Goal: Ask a question

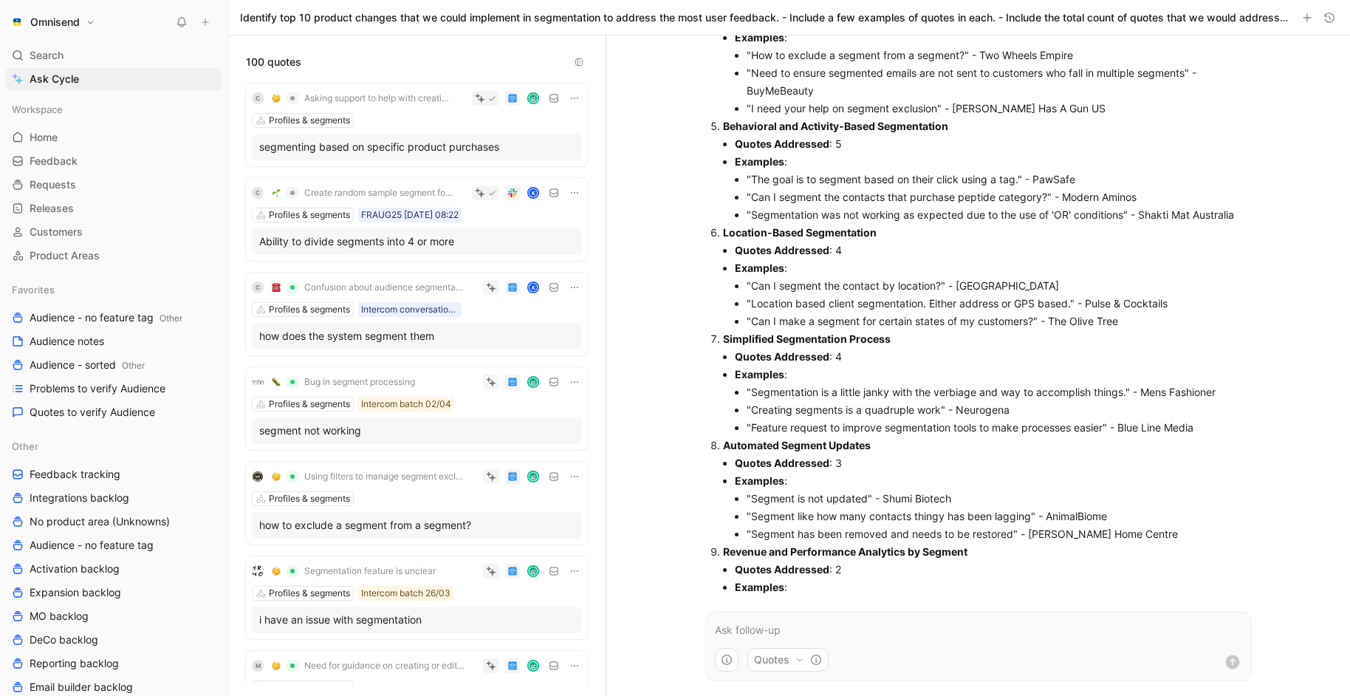
scroll to position [739, 0]
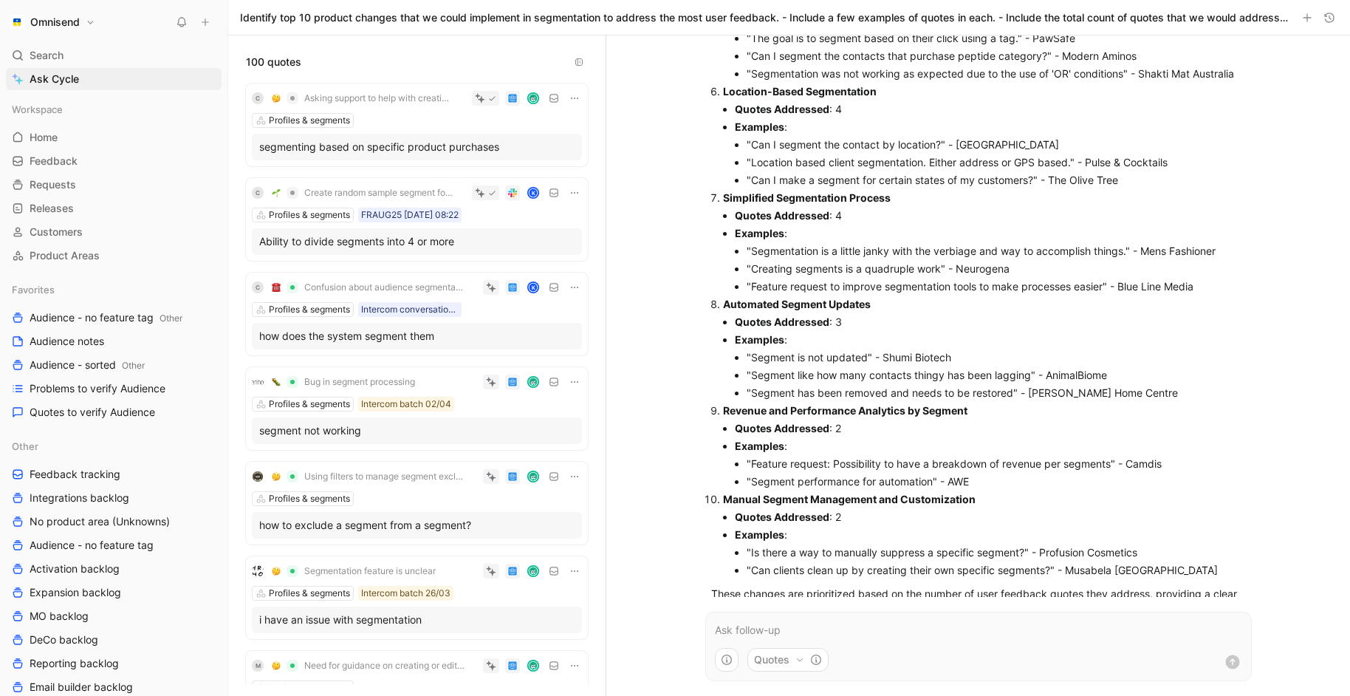
click at [845, 638] on p at bounding box center [978, 630] width 527 height 18
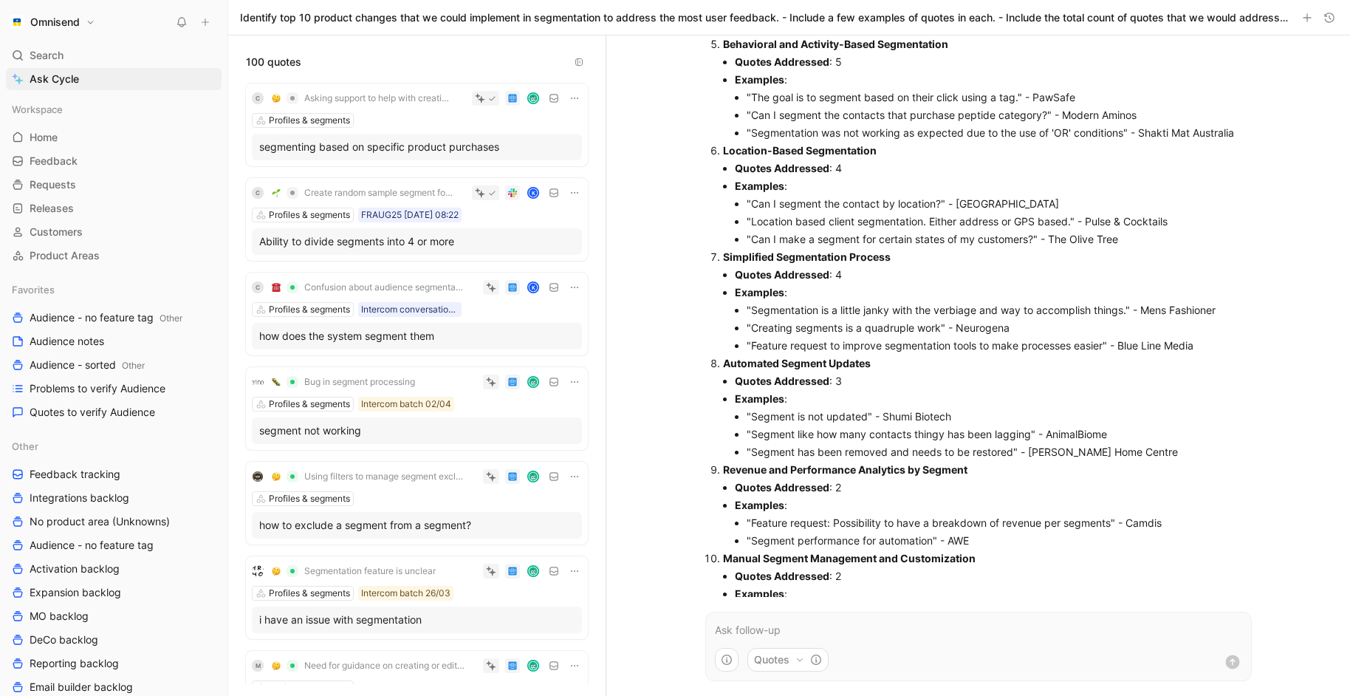
scroll to position [1988, 0]
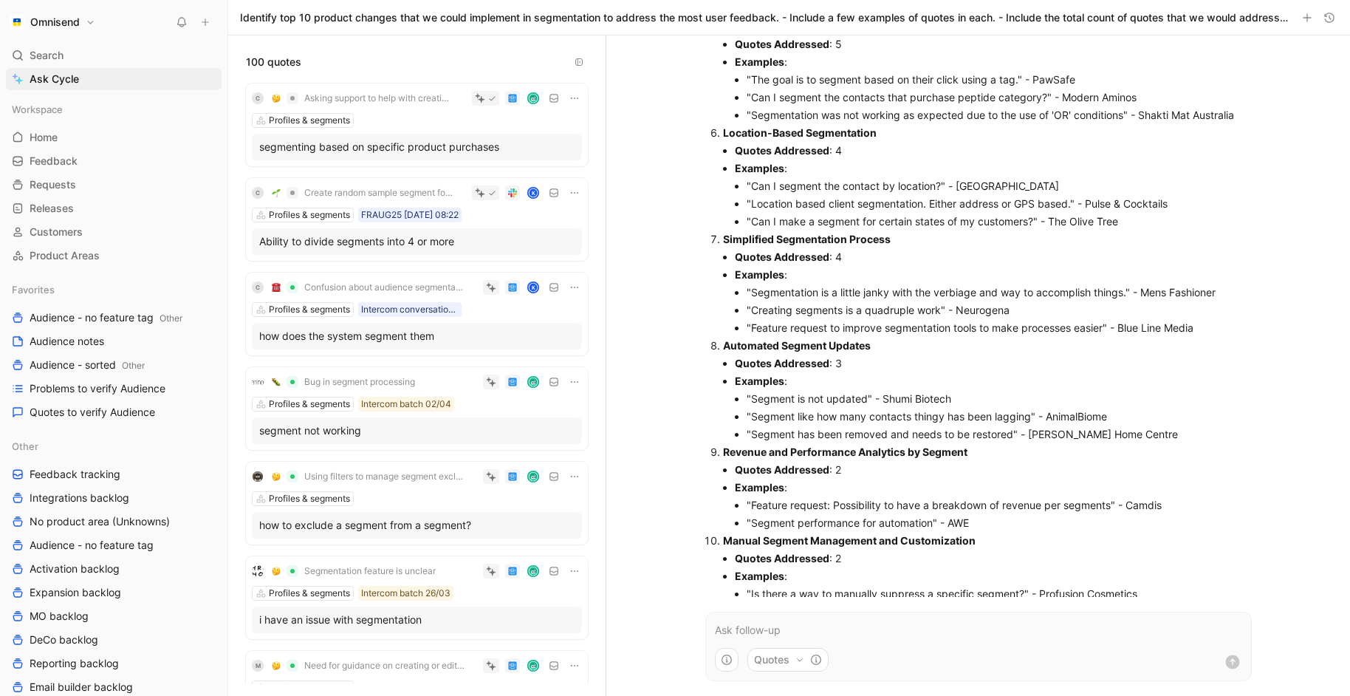
click at [780, 408] on li ""Segment like how many contacts thingy has been lagging" - AnimalBiome" at bounding box center [996, 417] width 499 height 18
drag, startPoint x: 780, startPoint y: 347, endPoint x: 1016, endPoint y: 348, distance: 235.6
click at [1016, 408] on li ""Segment like how many contacts thingy has been lagging" - AnimalBiome" at bounding box center [996, 417] width 499 height 18
copy li "Segment like how many contacts thingy has been lagging"
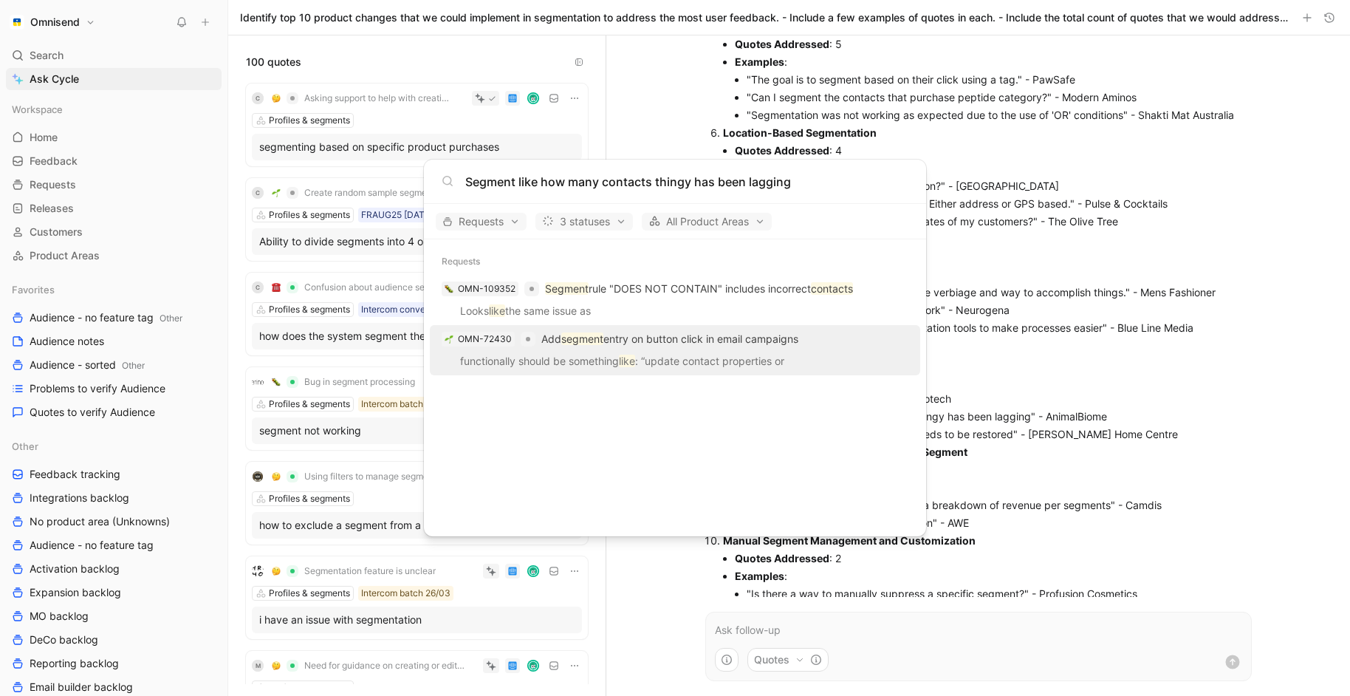
type input "Segment like how many contacts thingy has been lagging"
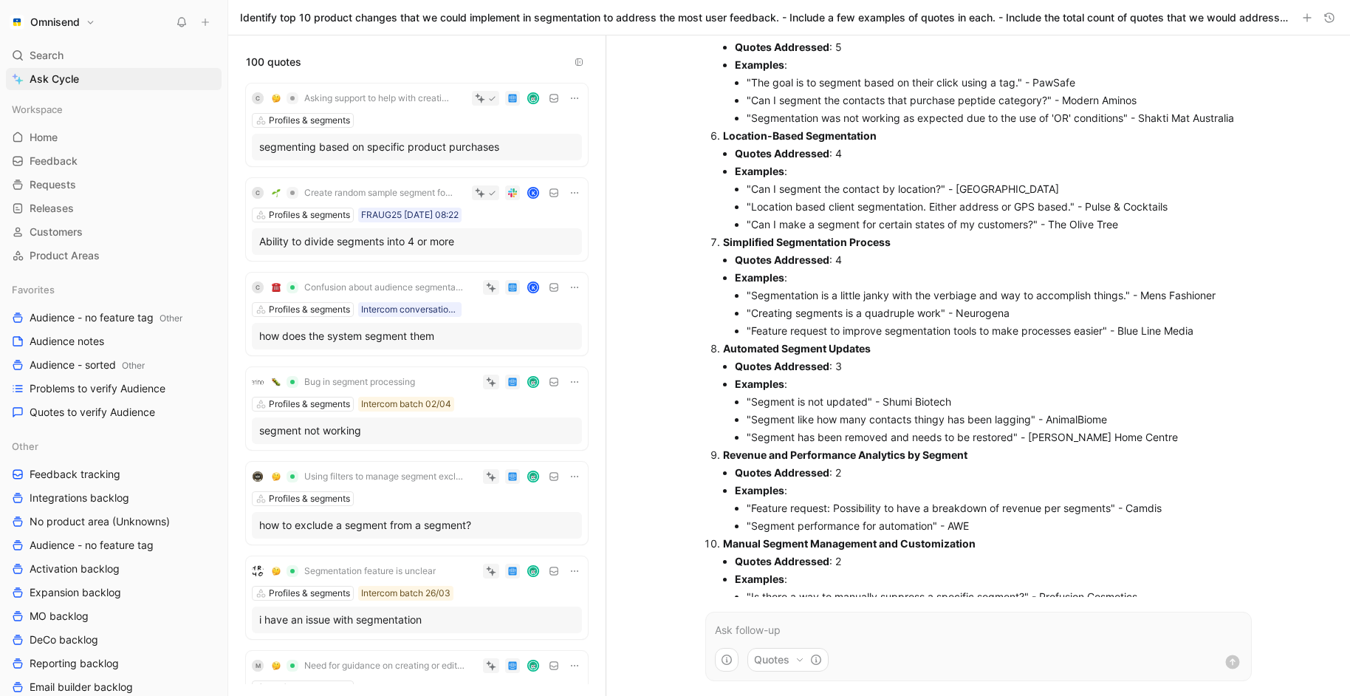
scroll to position [1994, 0]
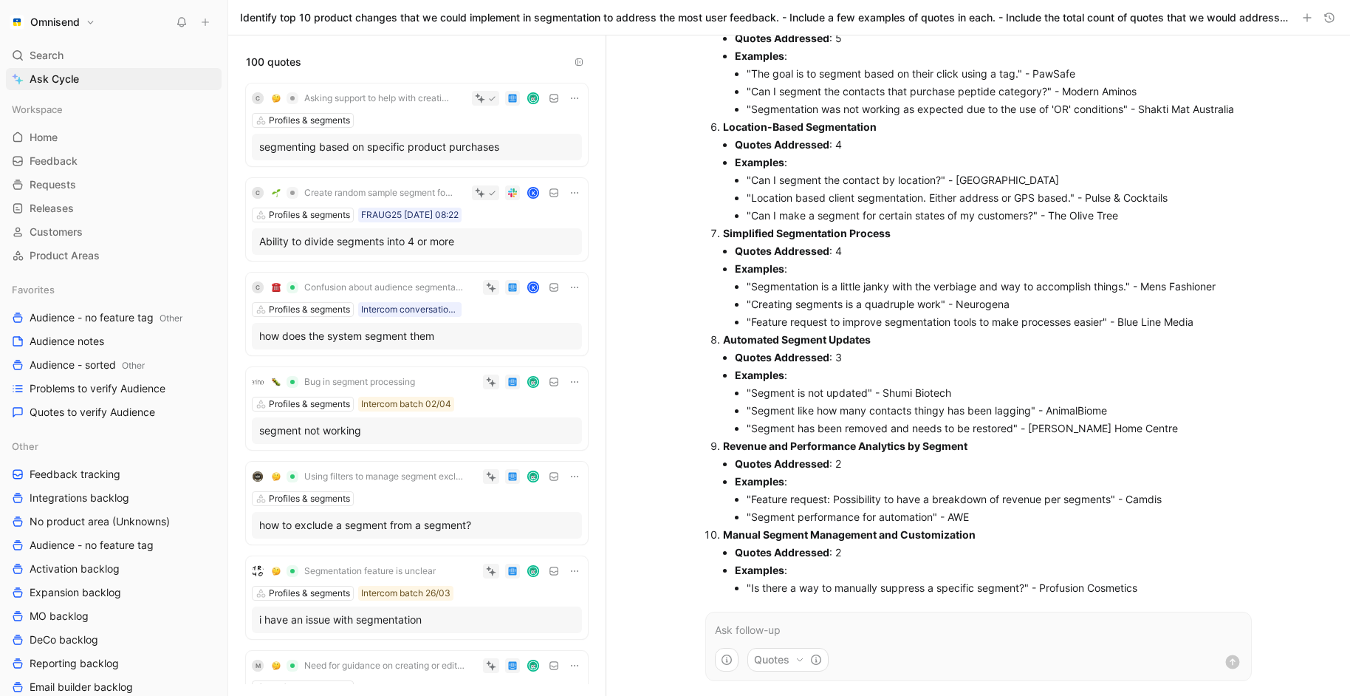
click at [751, 636] on p at bounding box center [978, 630] width 527 height 18
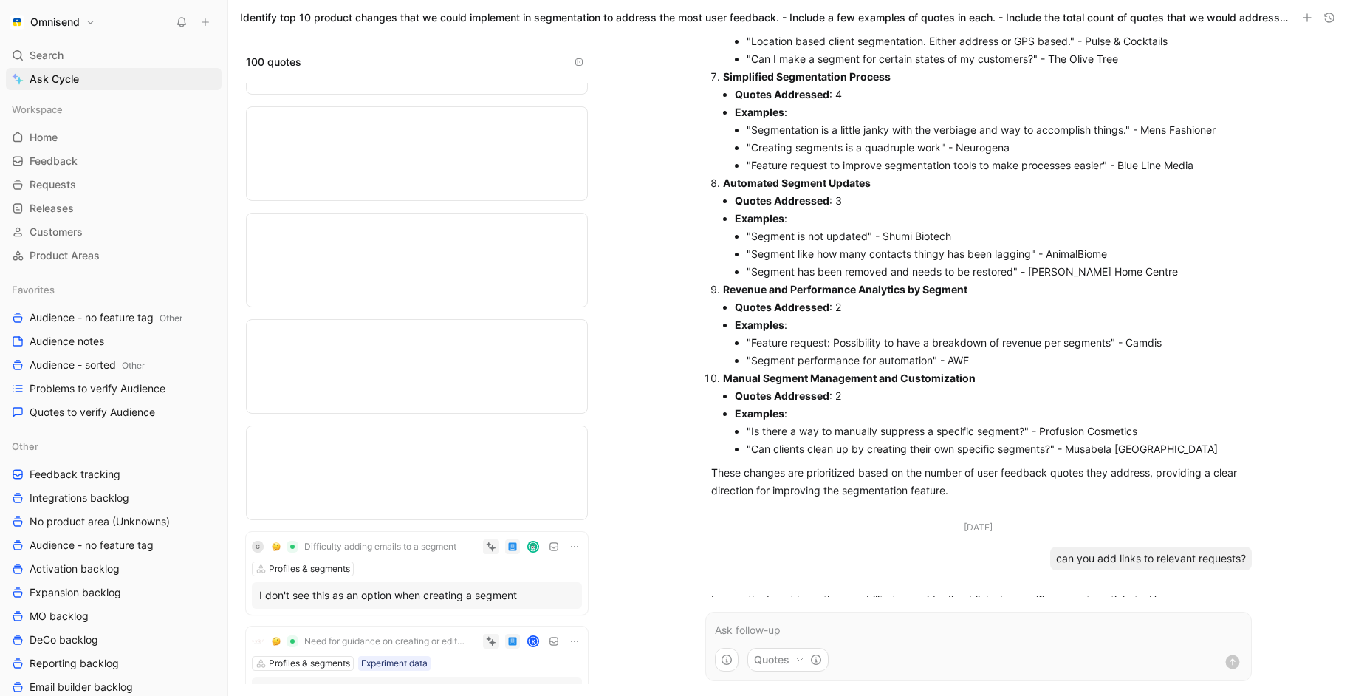
scroll to position [9906, 0]
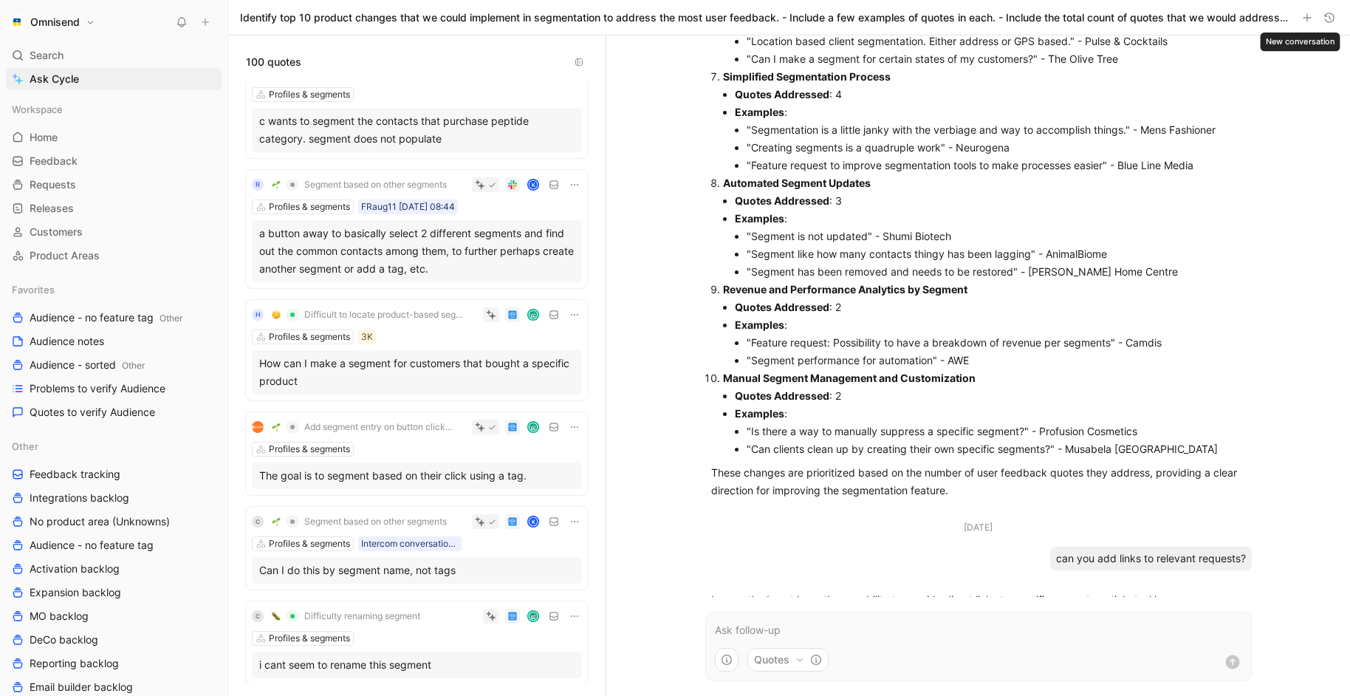
click at [1309, 20] on icon "button" at bounding box center [1307, 18] width 12 height 12
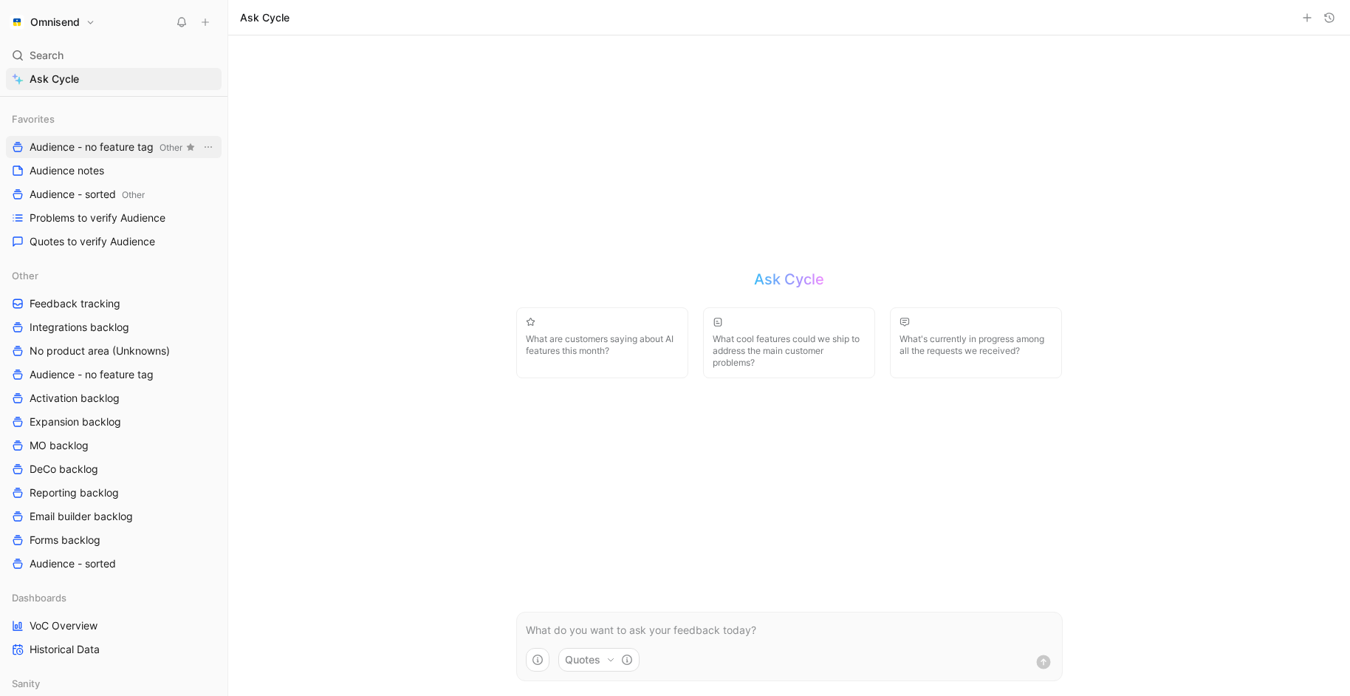
scroll to position [352, 0]
